Goal: Navigation & Orientation: Find specific page/section

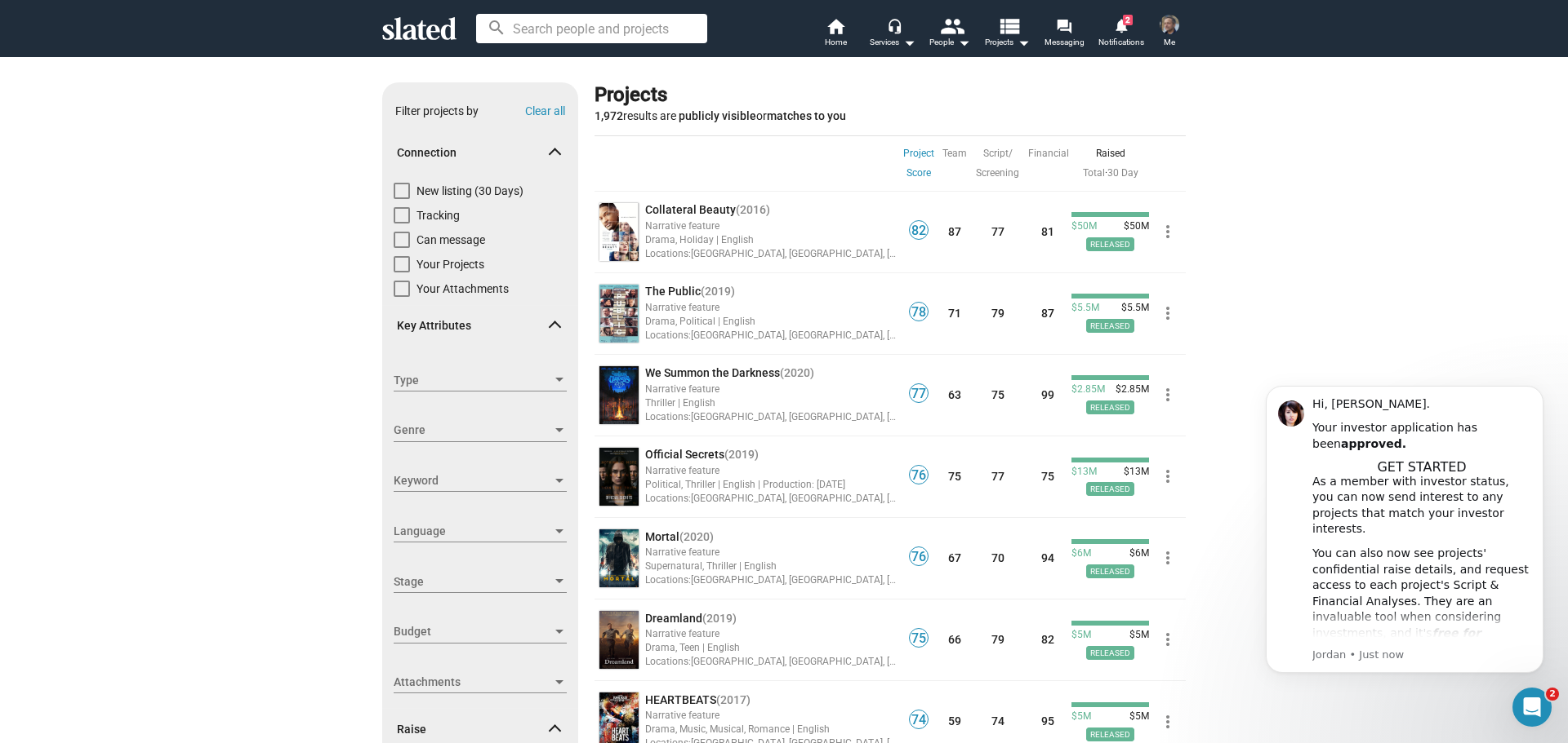
click at [1299, 311] on div "Show filters Filter projects by Clear all Connection New listing (30 Days) Trac…" at bounding box center [784, 594] width 1568 height 1076
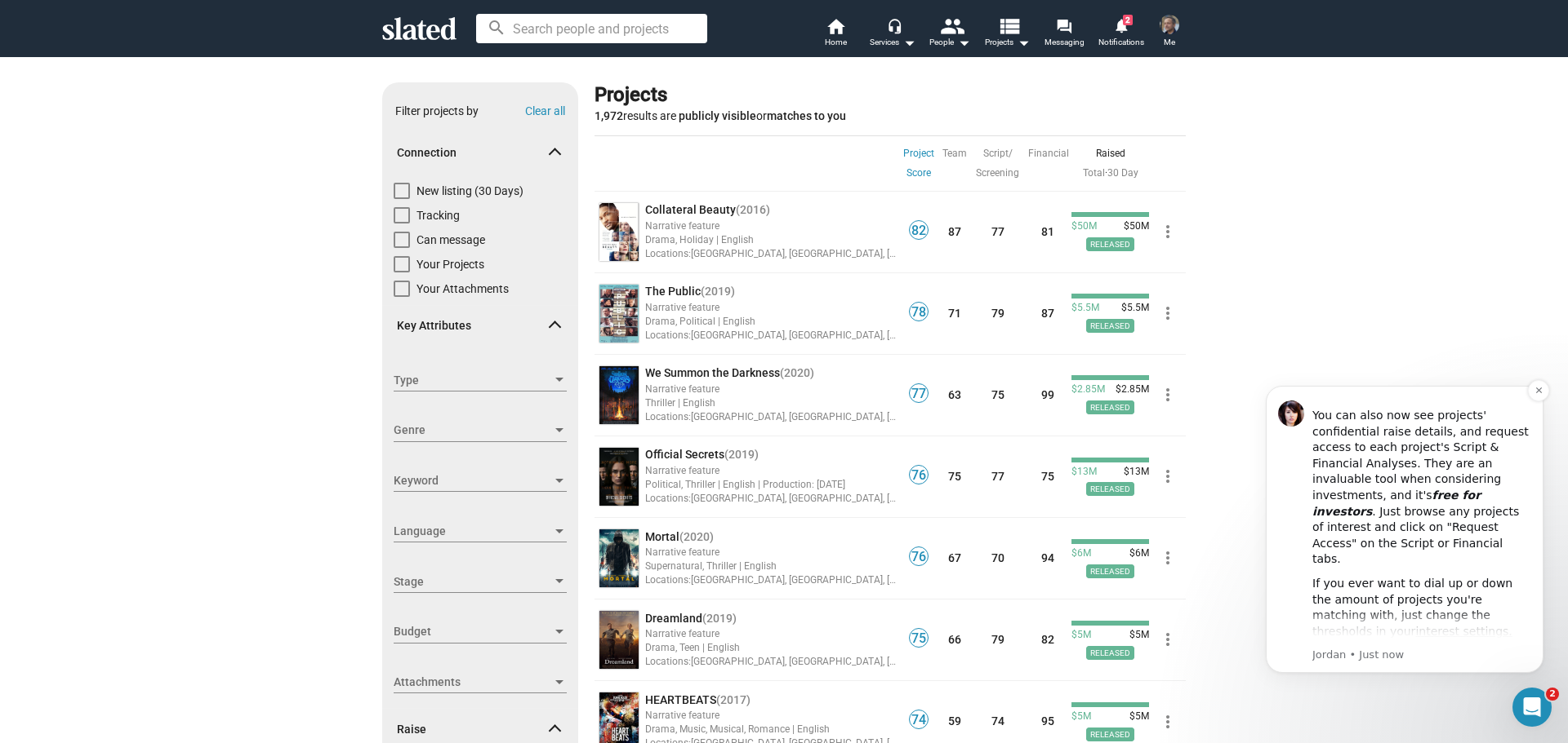
scroll to position [237, 0]
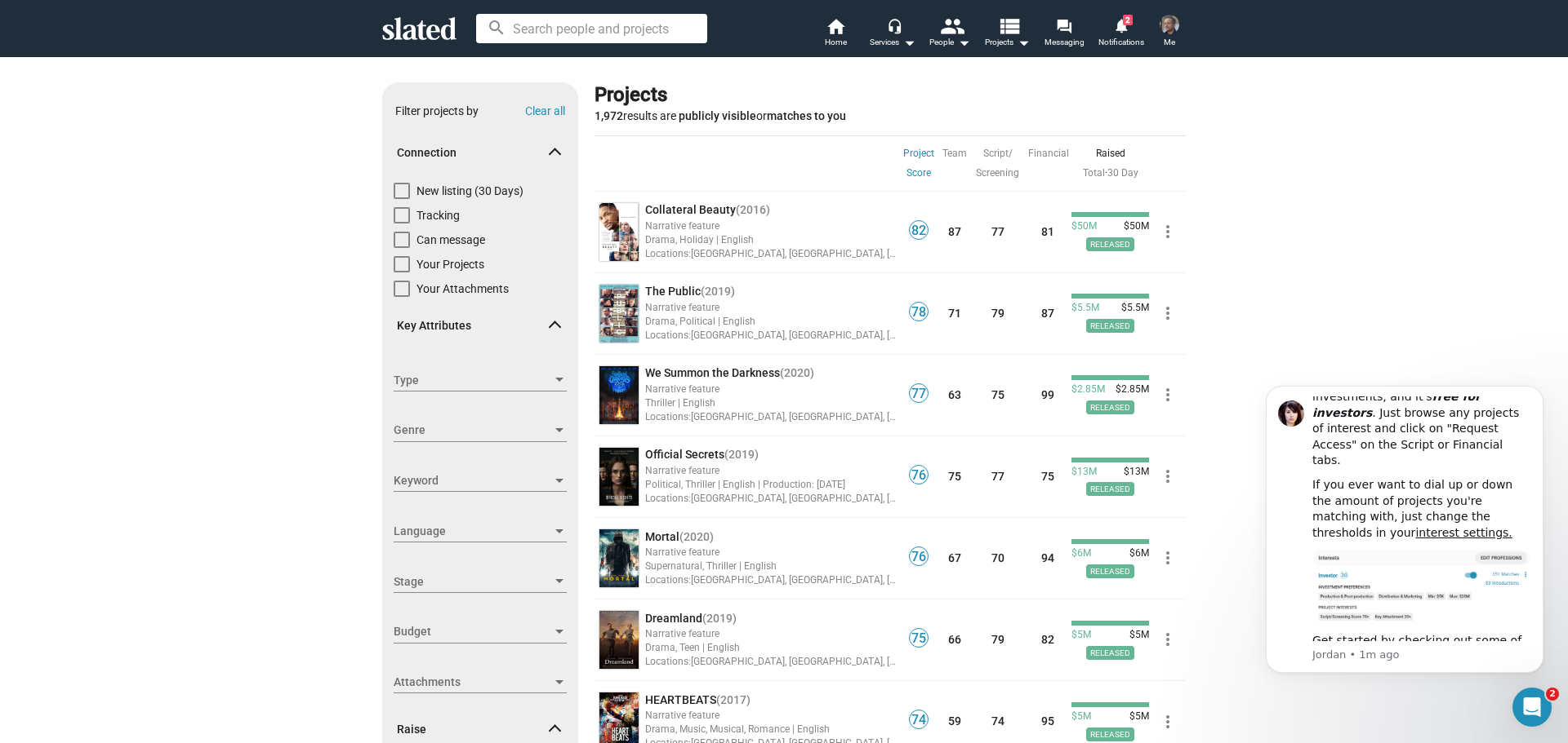
click at [1373, 297] on div "Show filters Filter projects by Clear all Connection New listing (30 Days) Trac…" at bounding box center [784, 594] width 1568 height 1076
click at [1133, 22] on link "notifications 2 Notifications" at bounding box center [1121, 34] width 57 height 36
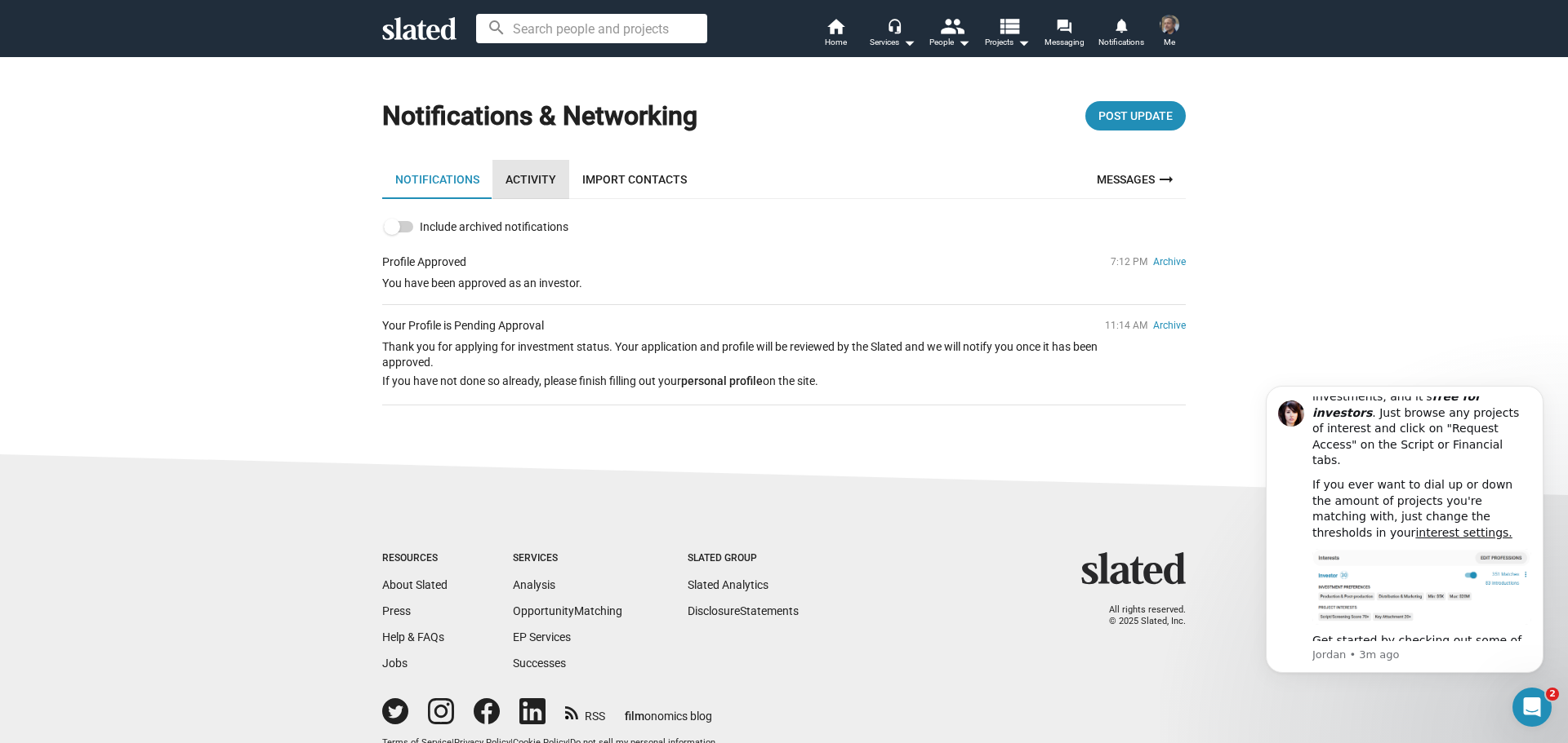
click at [523, 175] on link "Activity" at bounding box center [530, 180] width 76 height 39
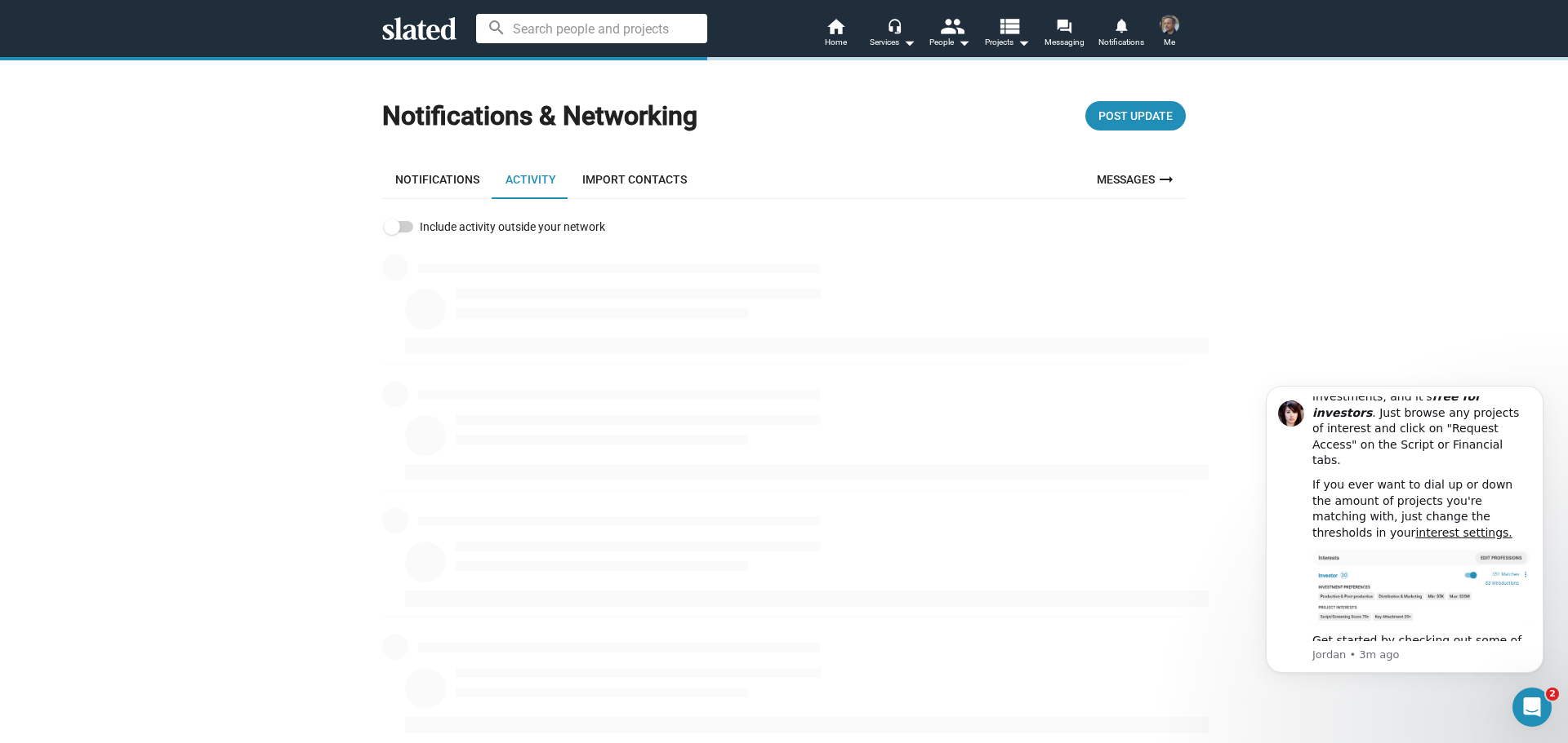
click at [633, 171] on link "Import Contacts" at bounding box center [635, 180] width 131 height 39
click at [448, 177] on link "Notifications" at bounding box center [437, 180] width 111 height 39
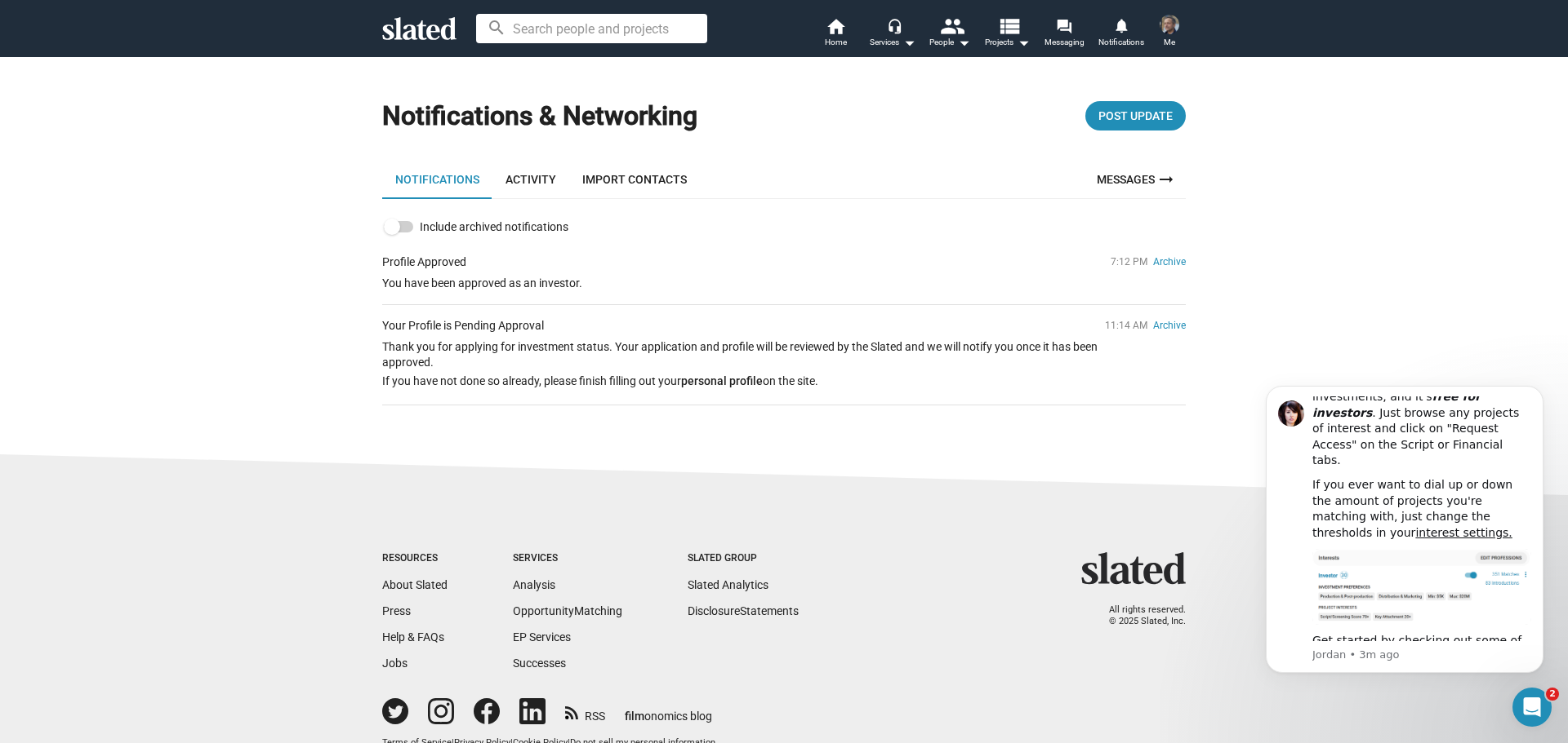
click at [428, 173] on link "Notifications" at bounding box center [437, 180] width 111 height 39
click at [838, 32] on mat-icon "home" at bounding box center [835, 26] width 20 height 20
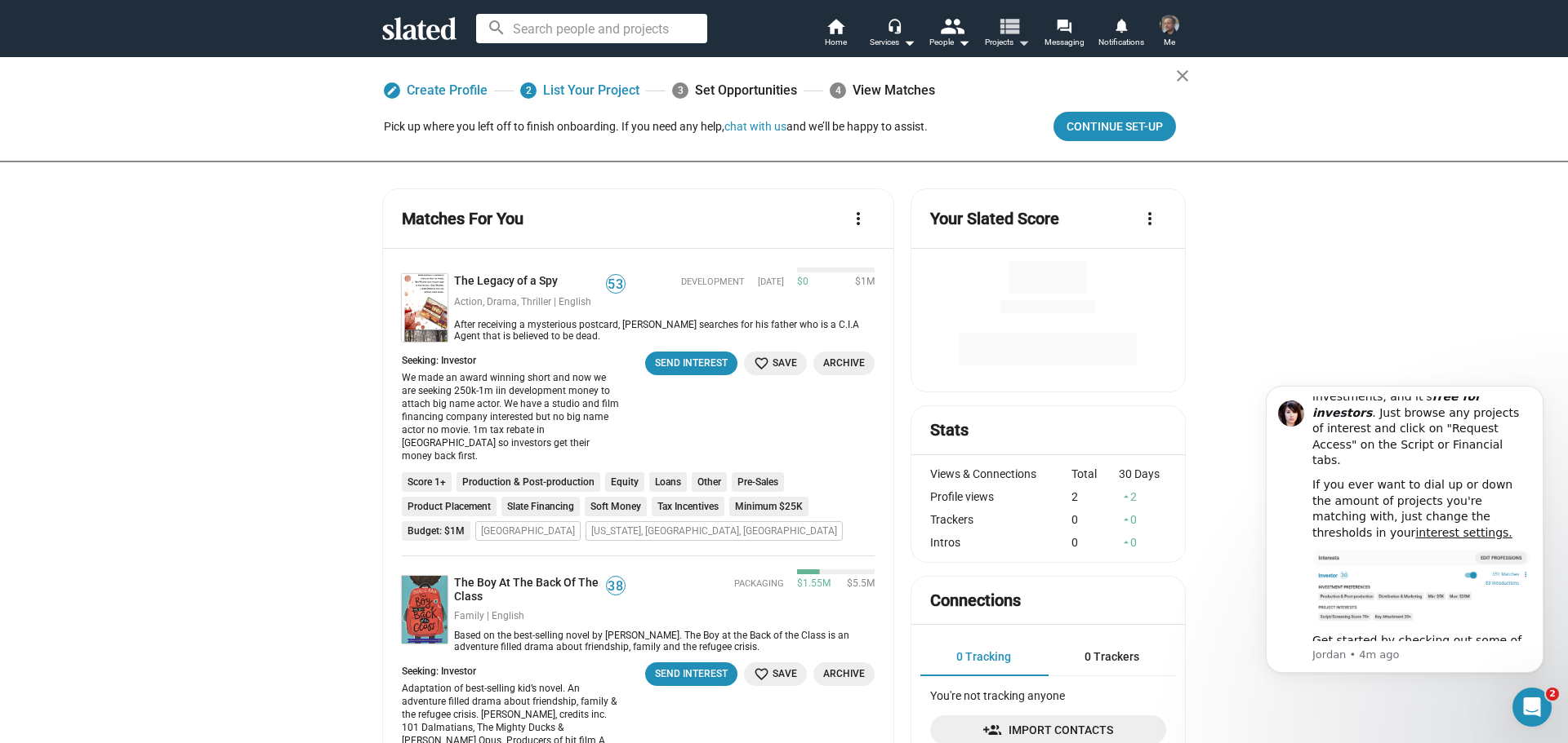
click at [1011, 39] on span "Projects arrow_drop_down" at bounding box center [1008, 42] width 45 height 20
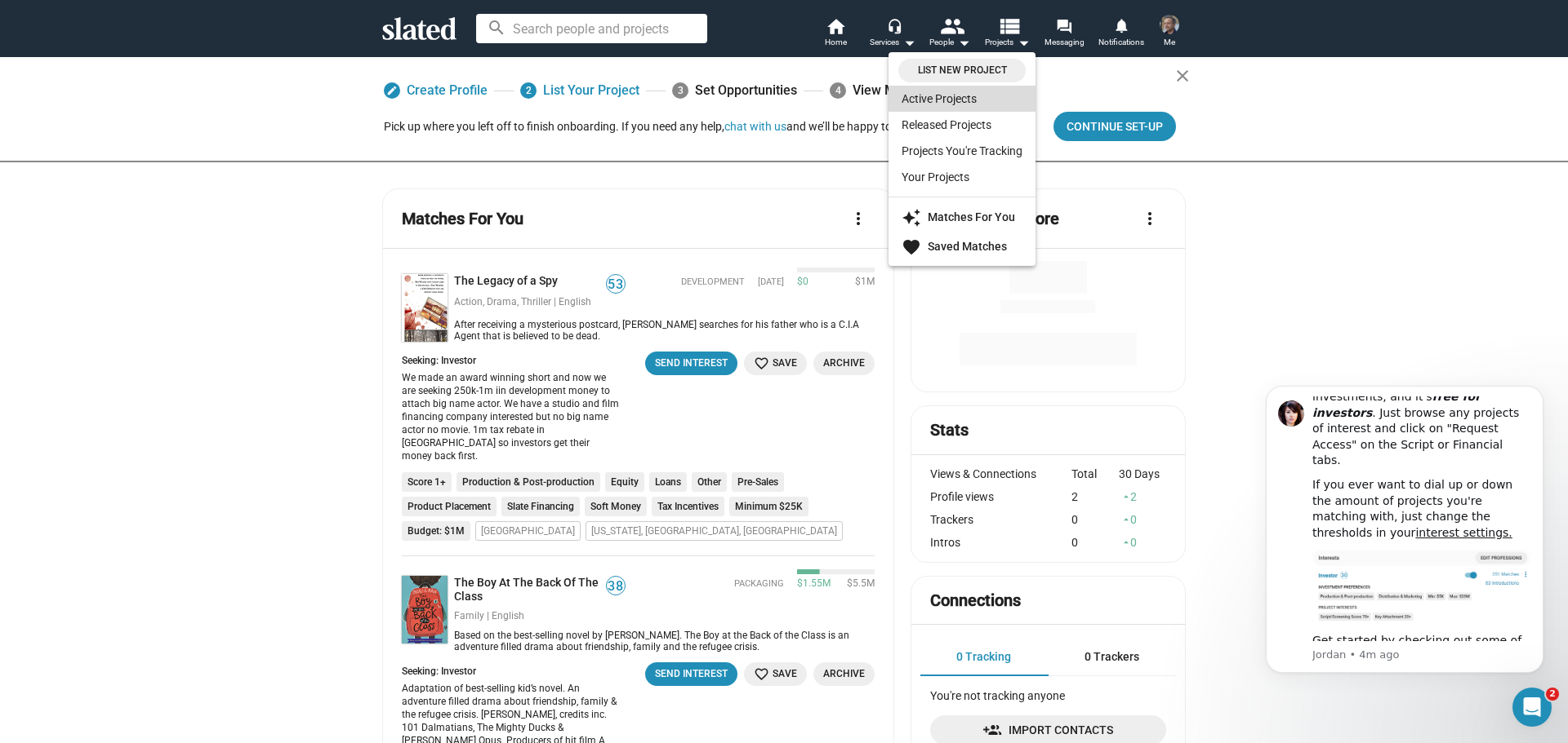
click at [955, 96] on link "Active Projects" at bounding box center [962, 99] width 147 height 26
